Goal: Transaction & Acquisition: Purchase product/service

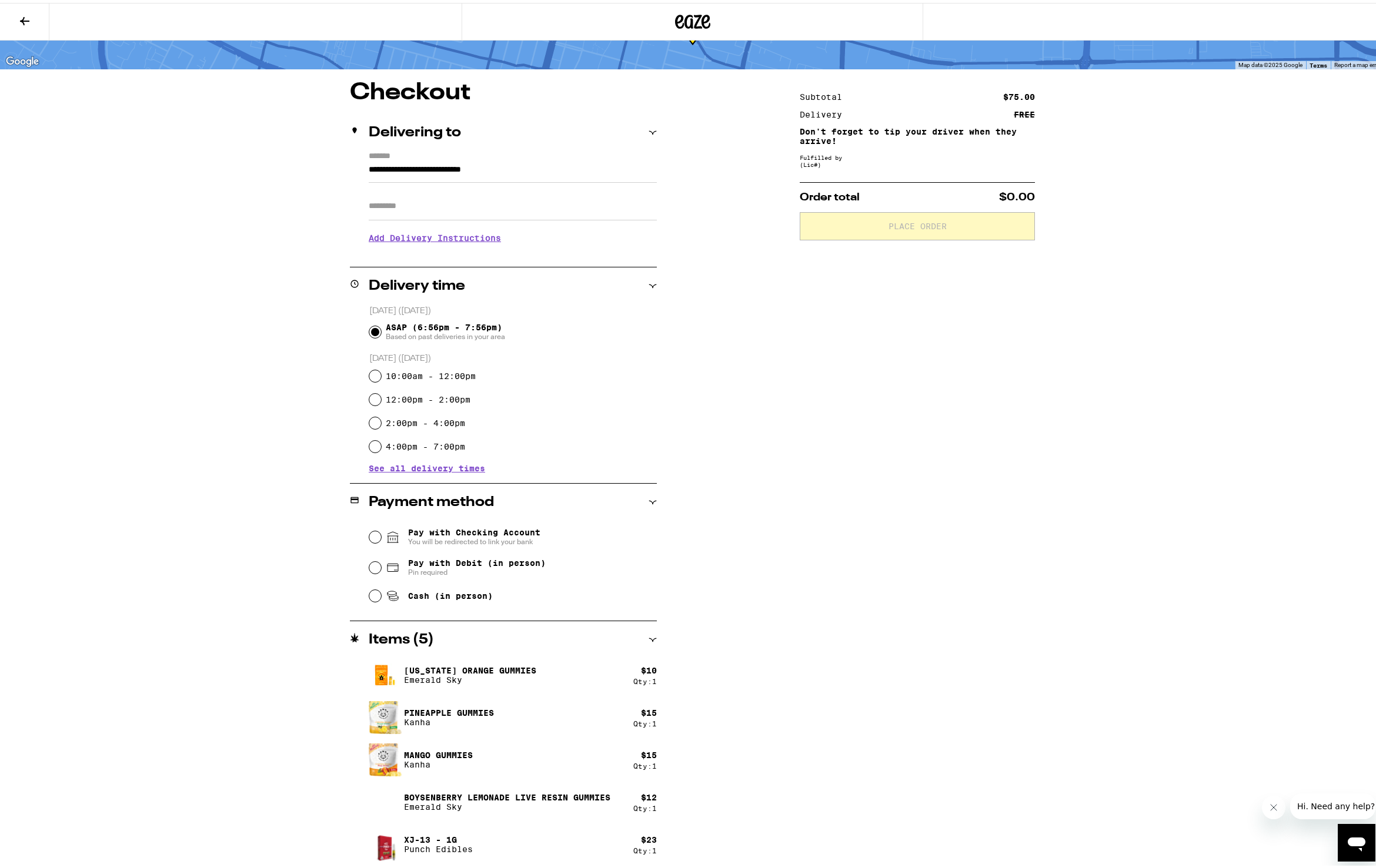
click at [389, 596] on icon at bounding box center [393, 594] width 9 height 4
click at [381, 597] on input "Cash (in person)" at bounding box center [376, 593] width 12 height 12
radio input "true"
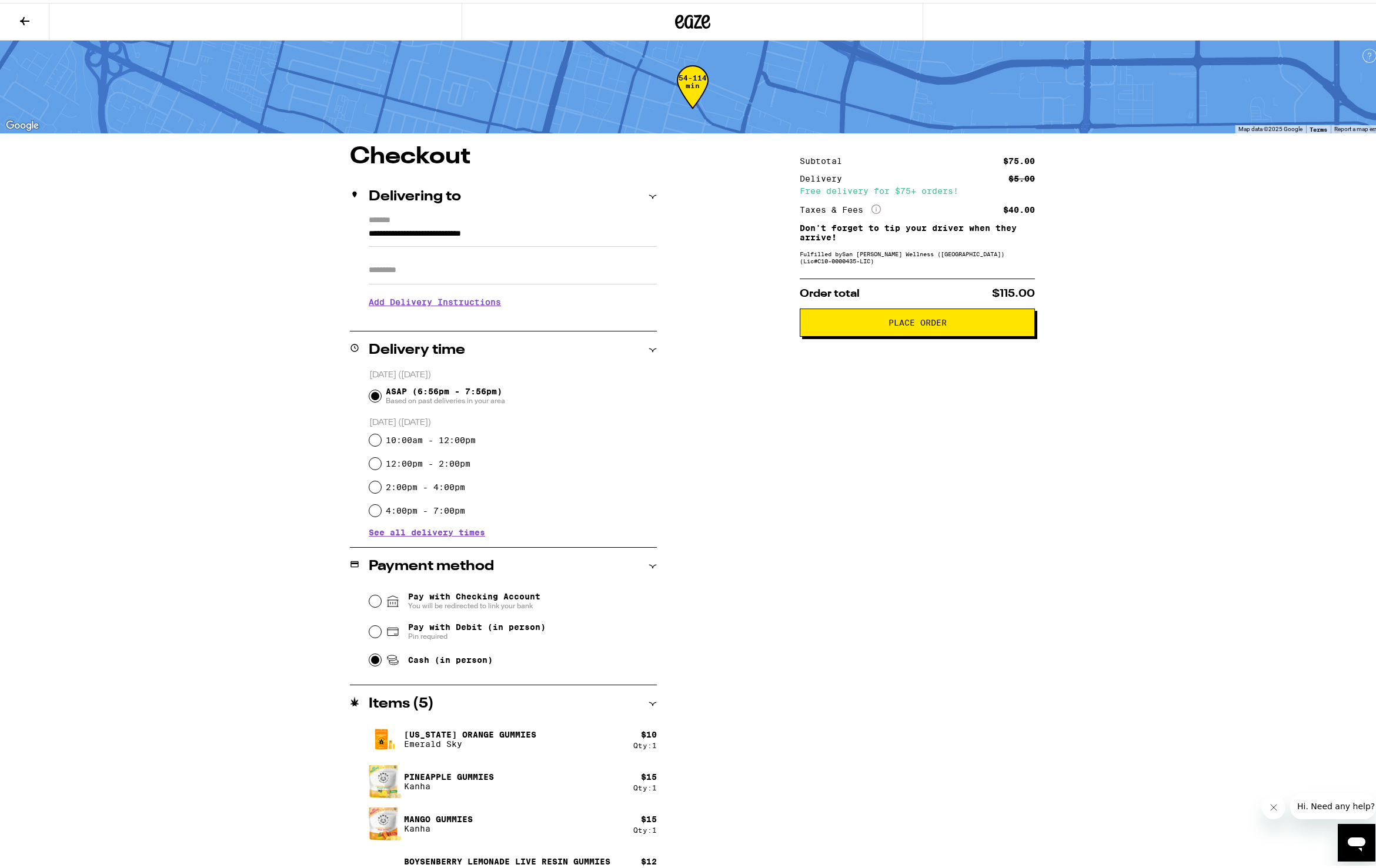
scroll to position [65, 0]
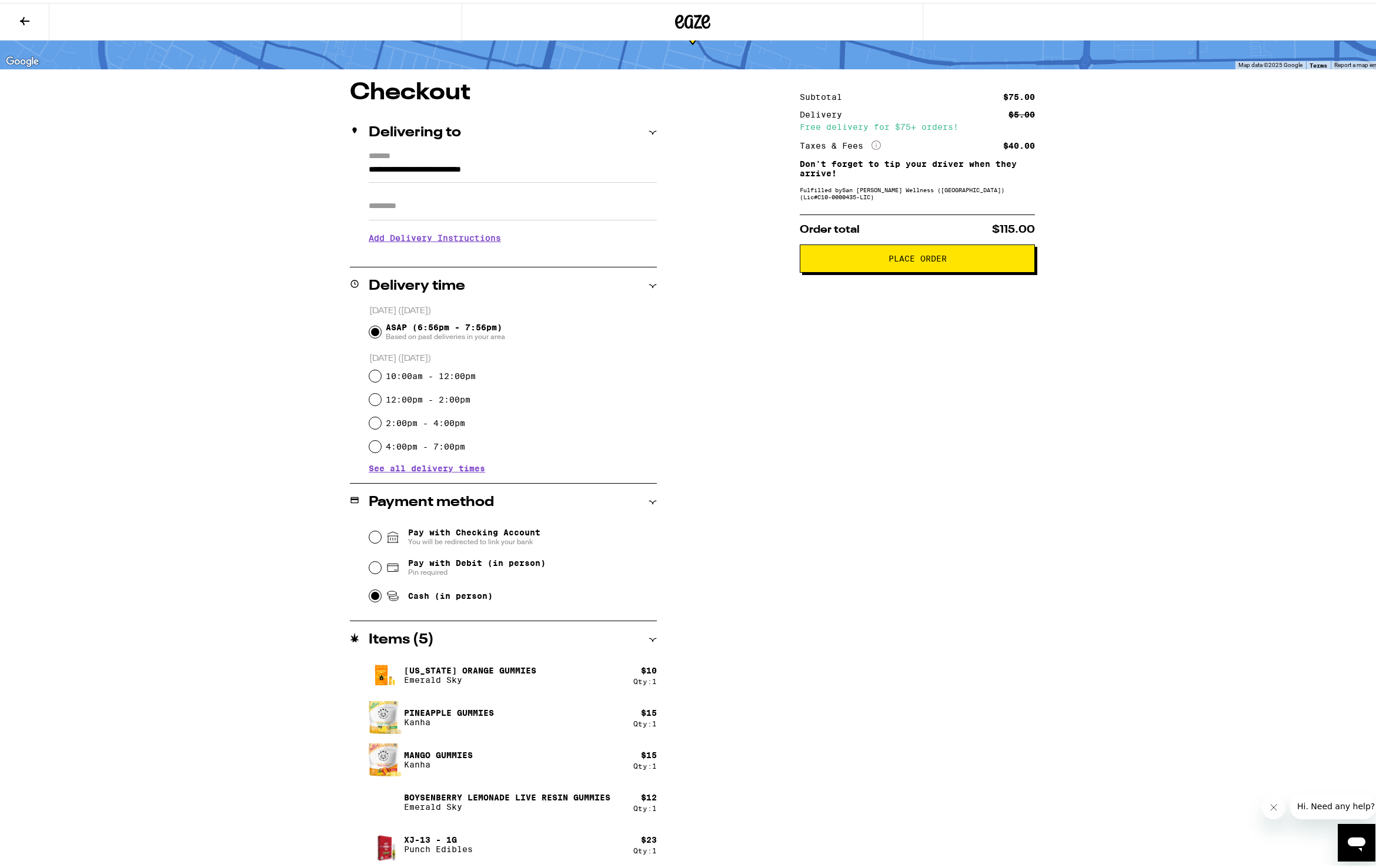
click at [431, 211] on input "Apt/Suite" at bounding box center [513, 204] width 288 height 28
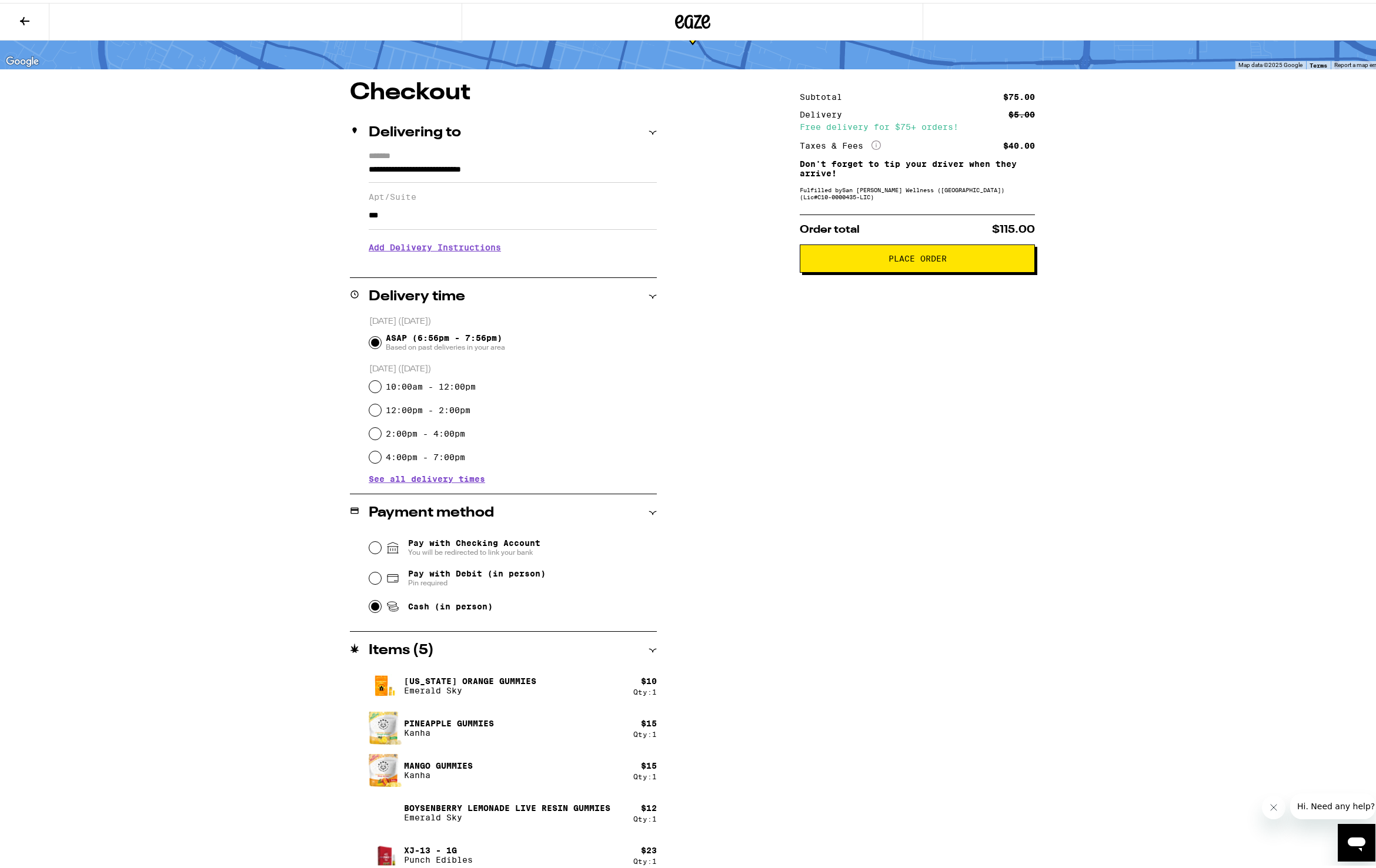
type input "***"
click at [395, 248] on h3 "Add Delivery Instructions" at bounding box center [513, 244] width 288 height 27
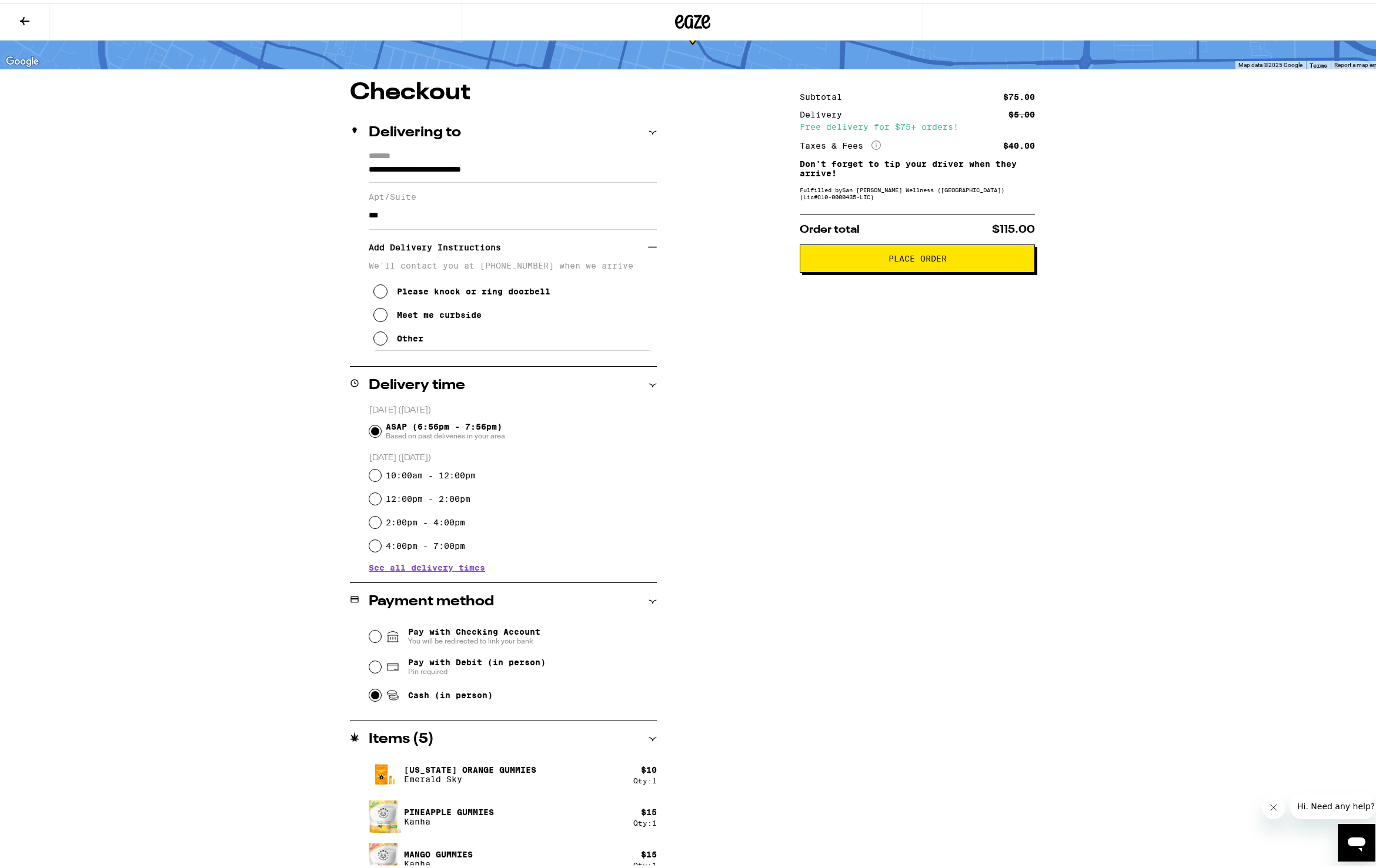
click at [396, 341] on div "Other" at bounding box center [409, 335] width 27 height 9
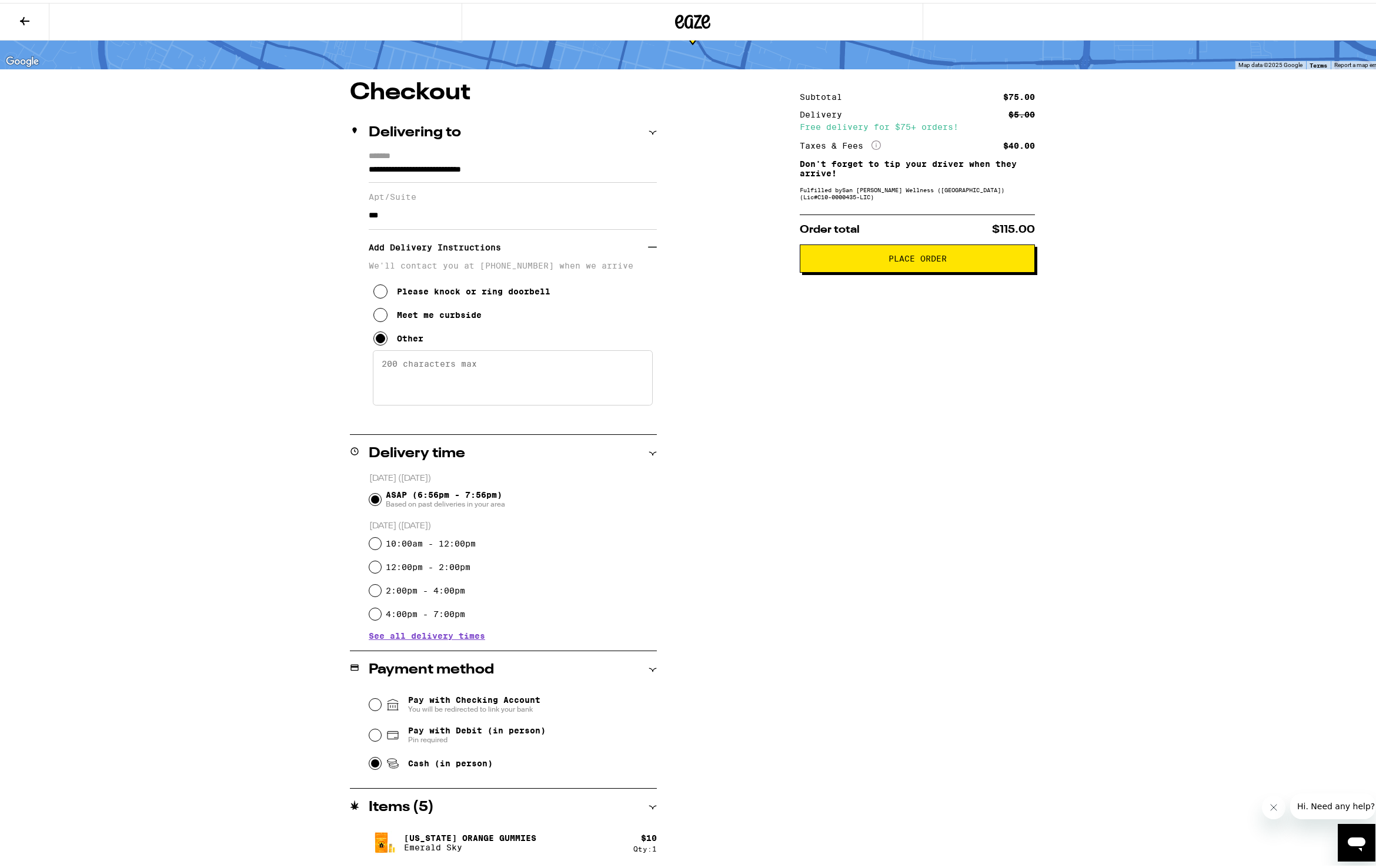
click at [444, 370] on textarea "Enter any other delivery instructions you want driver to know" at bounding box center [513, 375] width 280 height 56
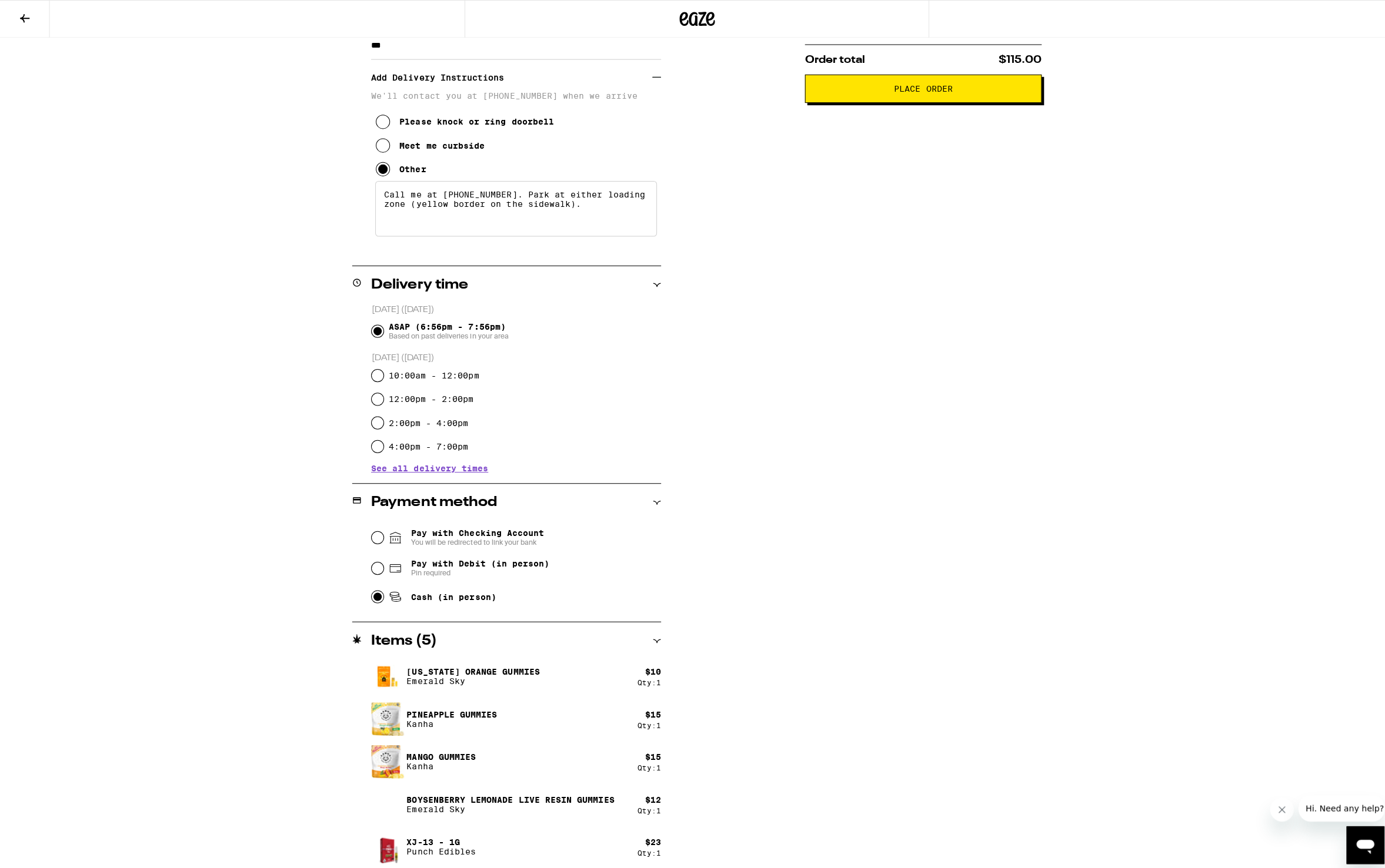
scroll to position [0, 0]
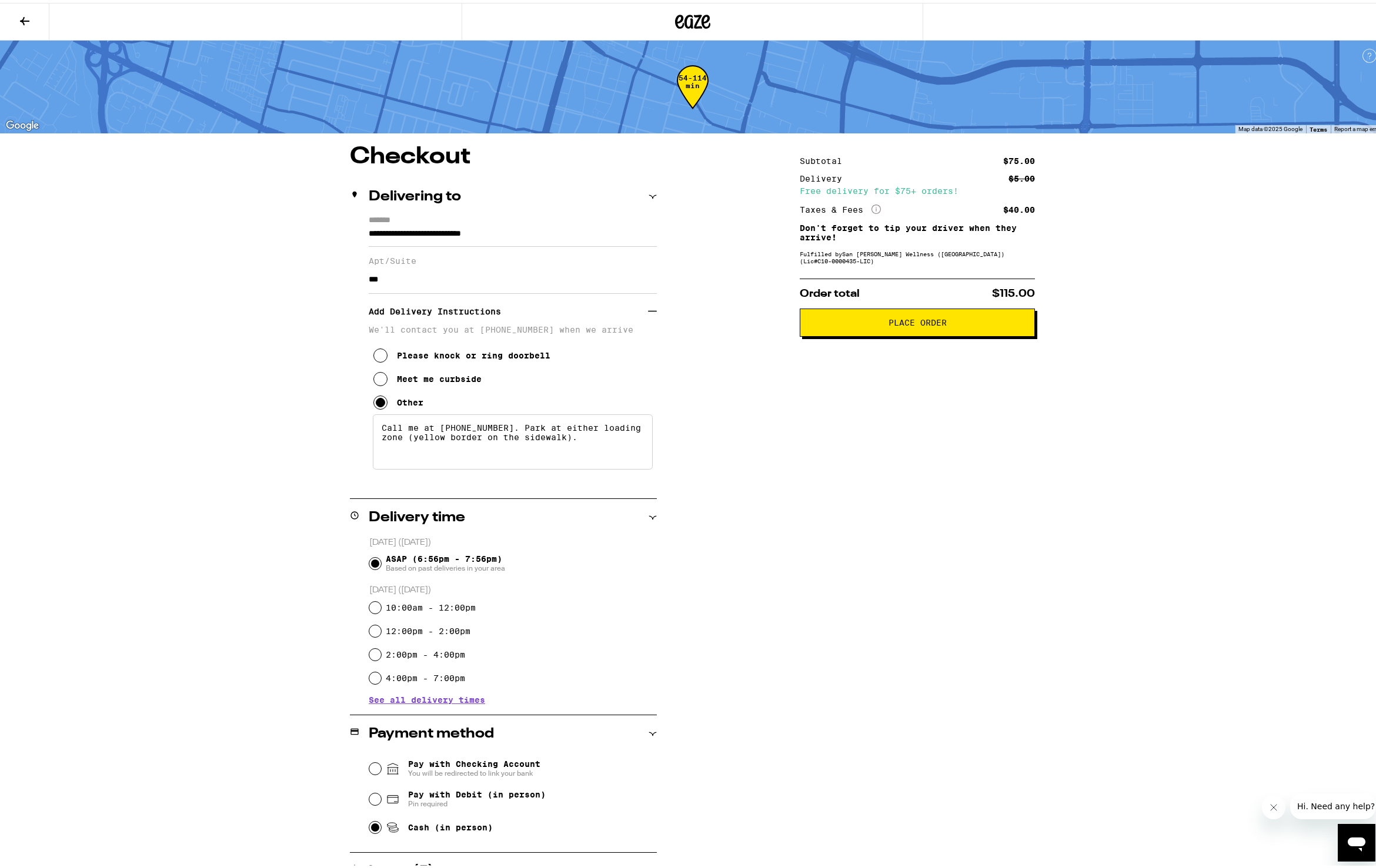
type textarea "Call me at [PHONE_NUMBER]. Park at either loading zone (yellow border on the si…"
click at [946, 324] on span "Place Order" at bounding box center [917, 320] width 216 height 8
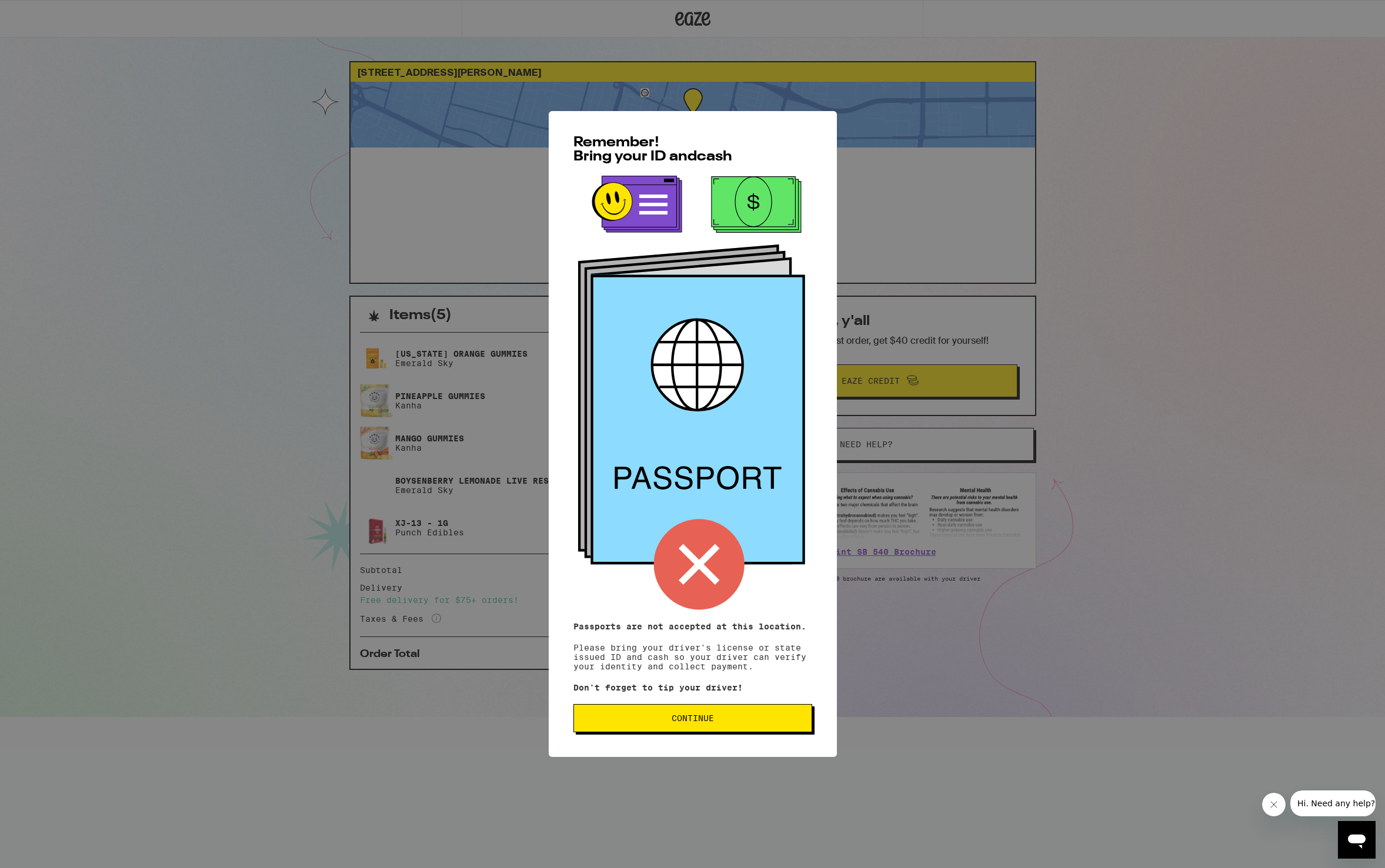
click at [716, 720] on span "Continue" at bounding box center [692, 718] width 219 height 8
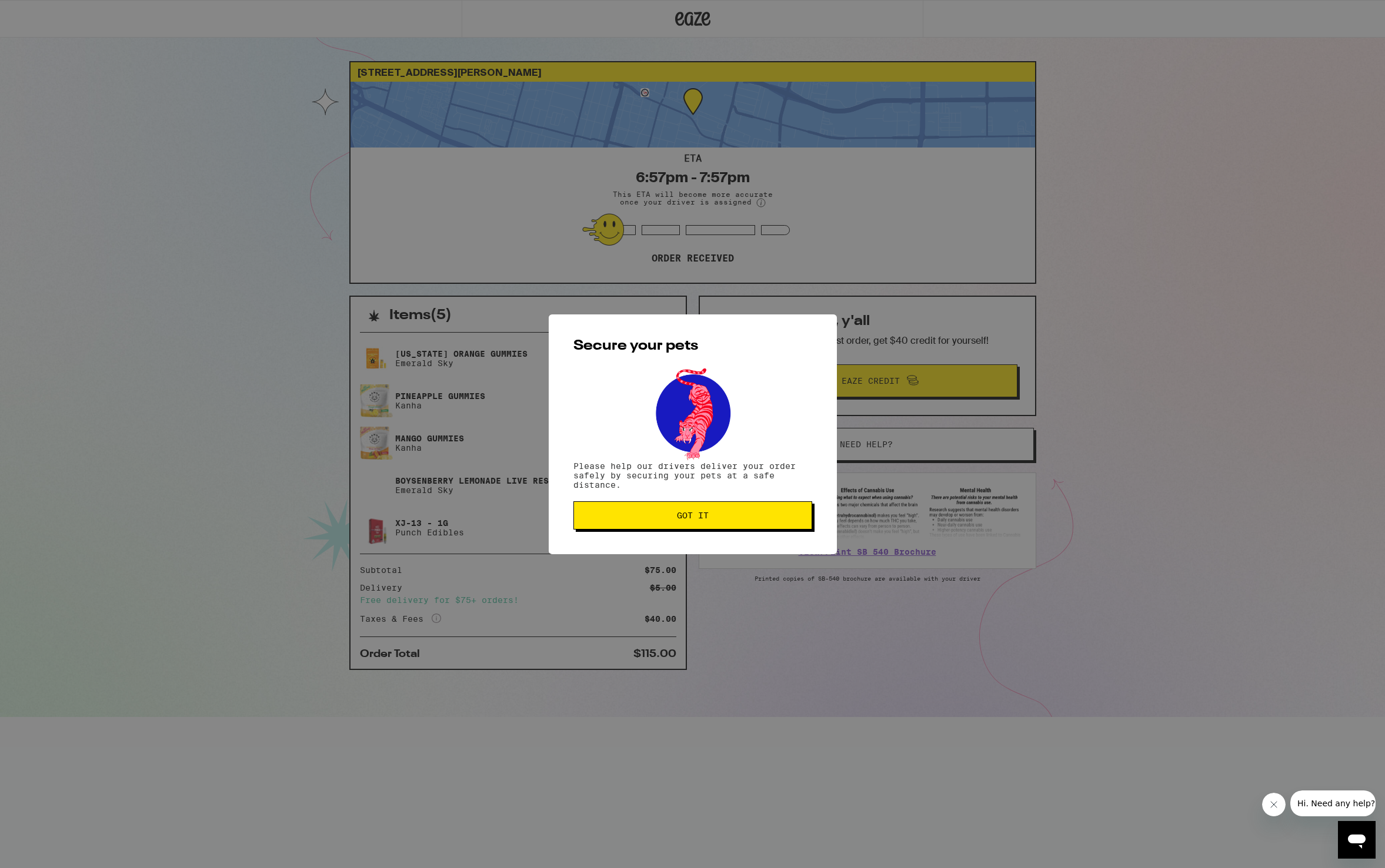
click at [722, 547] on div "Secure your pets Please help our drivers deliver your order safely by securing …" at bounding box center [692, 434] width 288 height 239
click at [724, 516] on span "Got it" at bounding box center [692, 515] width 219 height 8
